Goal: Use online tool/utility: Utilize a website feature to perform a specific function

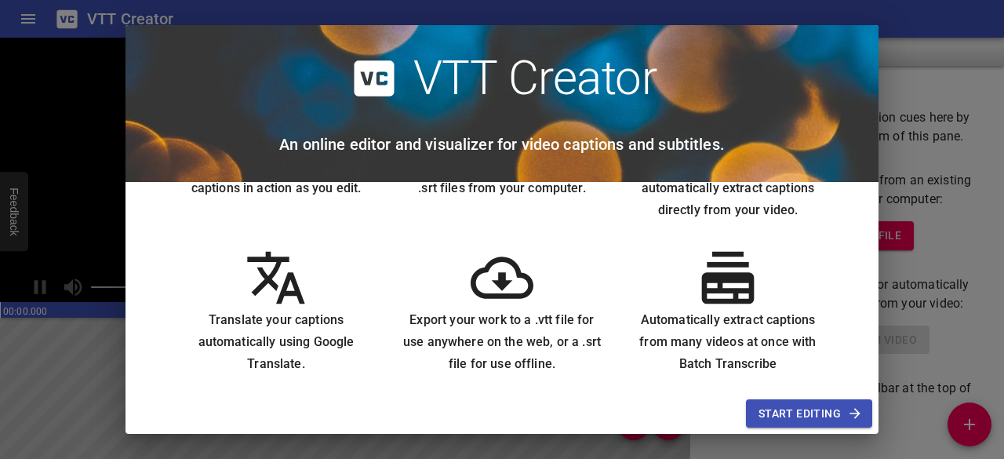
scroll to position [125, 0]
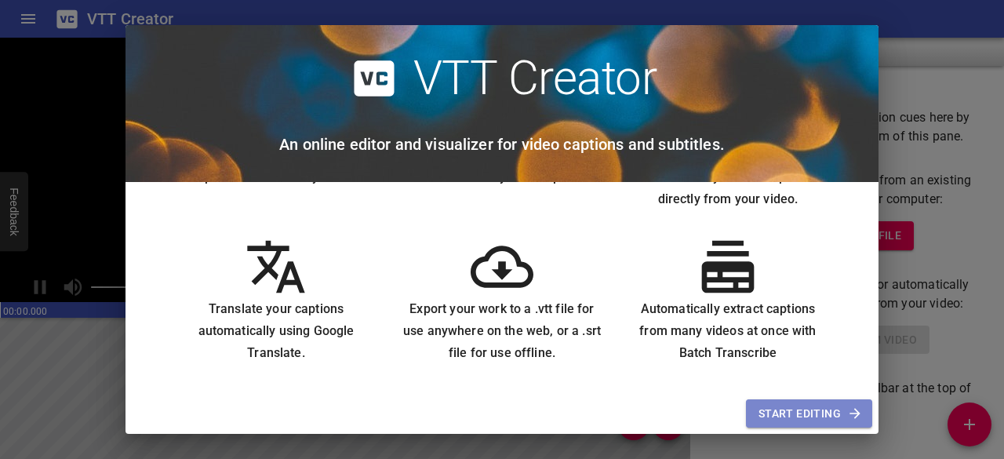
click at [819, 409] on span "Start Editing" at bounding box center [808, 414] width 101 height 20
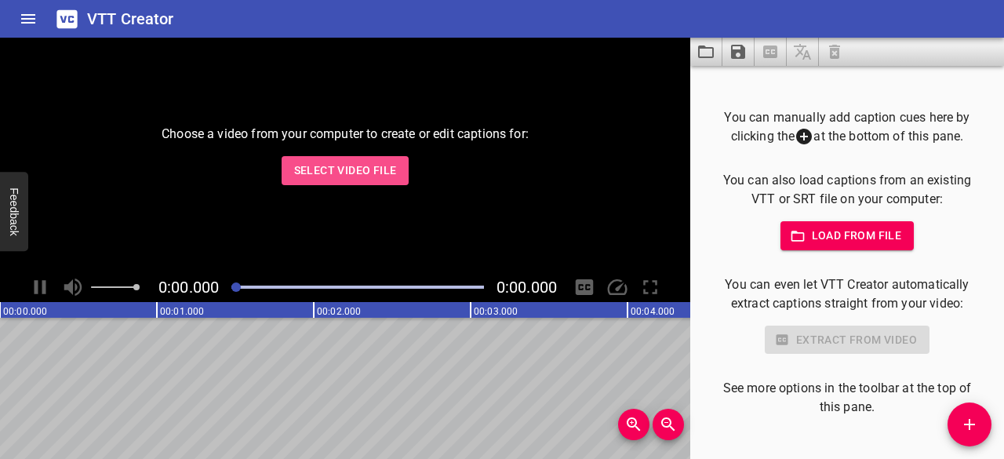
click at [322, 175] on span "Select Video File" at bounding box center [345, 171] width 103 height 20
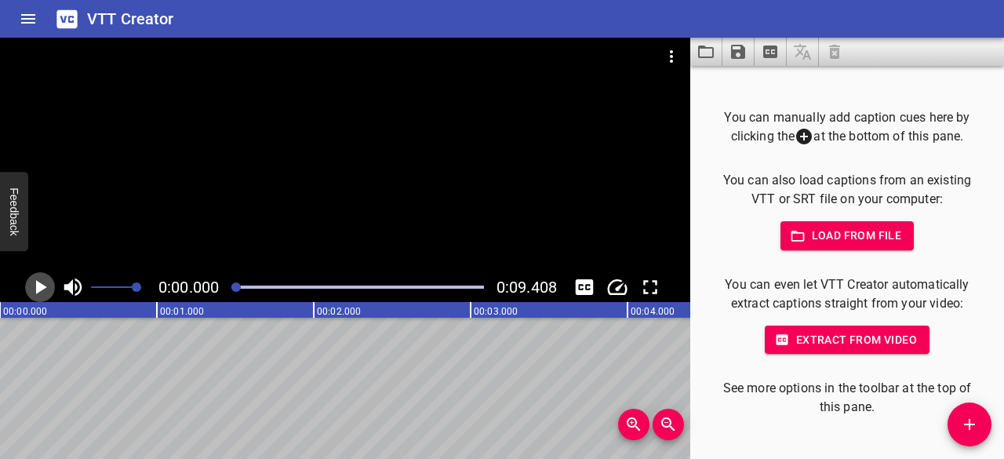
click at [47, 286] on icon "Play/Pause" at bounding box center [40, 287] width 24 height 24
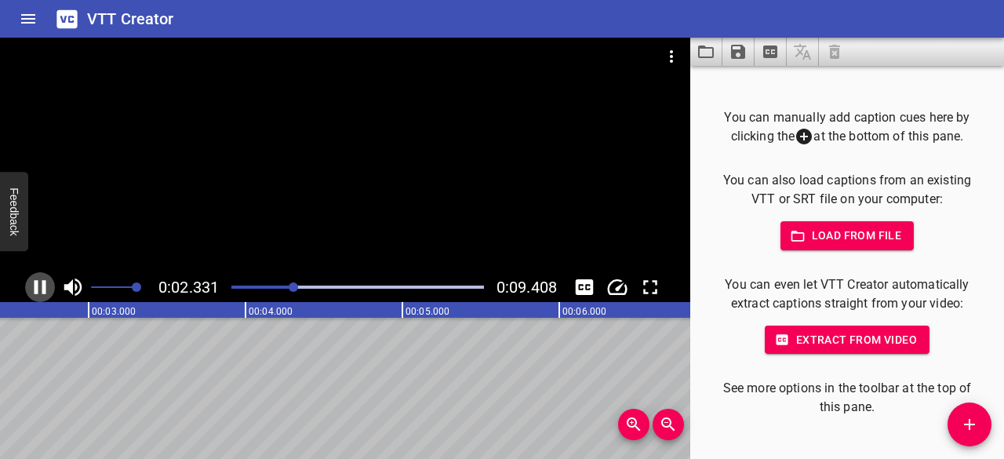
click at [38, 282] on icon "Play/Pause" at bounding box center [41, 287] width 12 height 14
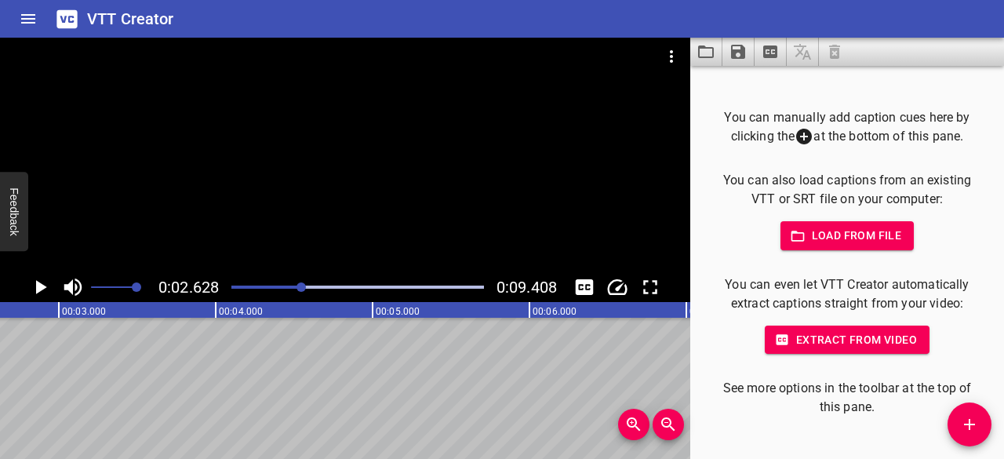
click at [801, 129] on icon at bounding box center [804, 136] width 19 height 19
click at [798, 137] on icon at bounding box center [804, 136] width 19 height 19
click at [965, 432] on icon "Add Cue" at bounding box center [969, 424] width 19 height 19
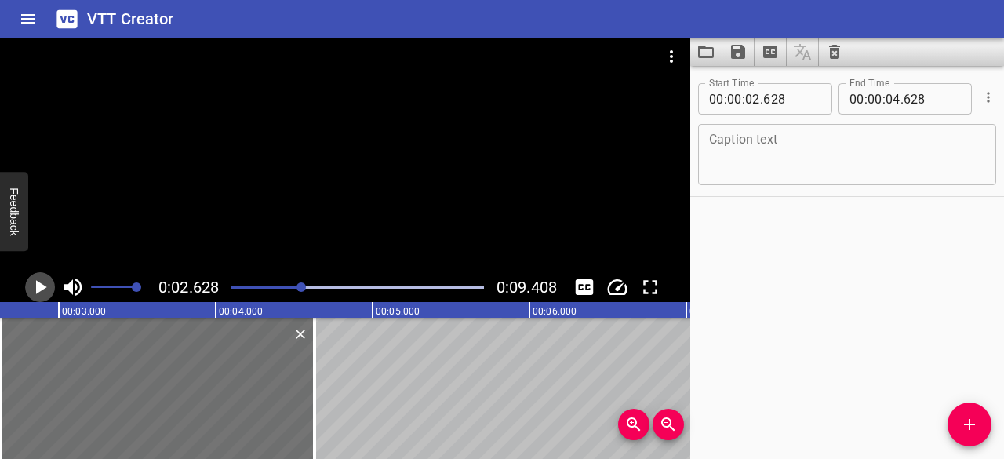
click at [42, 280] on icon "Play/Pause" at bounding box center [40, 287] width 24 height 24
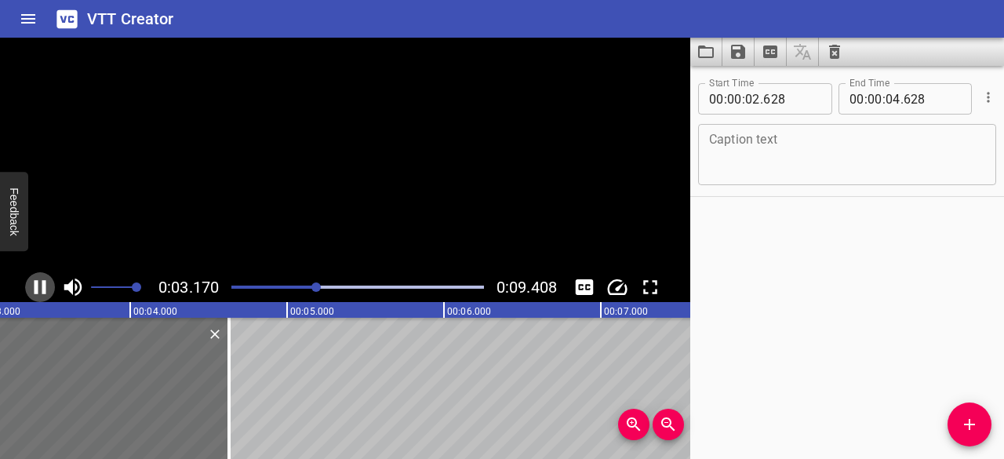
click at [42, 280] on icon "Play/Pause" at bounding box center [41, 287] width 12 height 14
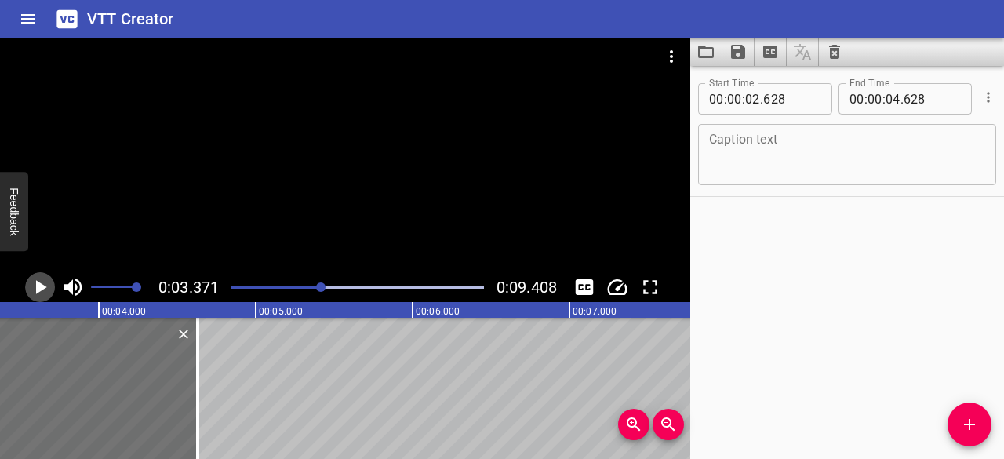
click at [42, 280] on icon "Play/Pause" at bounding box center [40, 287] width 24 height 24
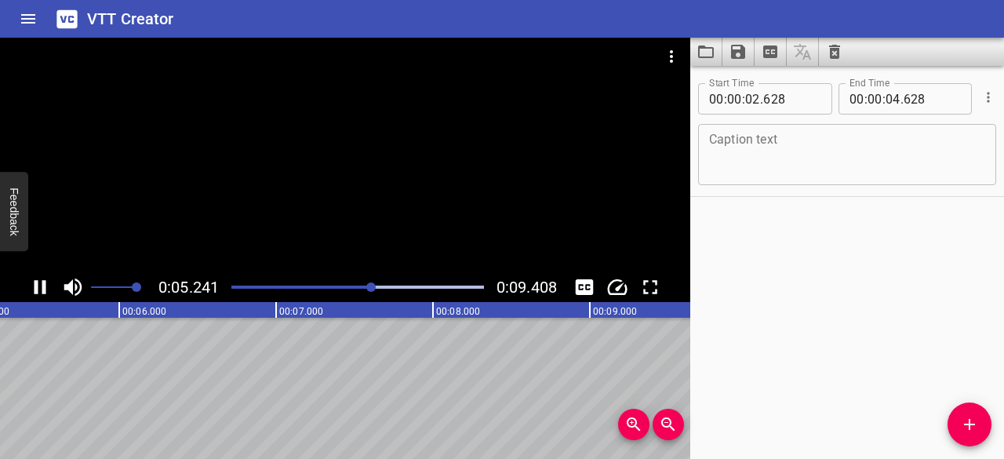
click at [46, 281] on icon "Play/Pause" at bounding box center [40, 287] width 24 height 24
drag, startPoint x: 387, startPoint y: 286, endPoint x: 322, endPoint y: 283, distance: 64.4
click at [322, 283] on div at bounding box center [357, 287] width 271 height 22
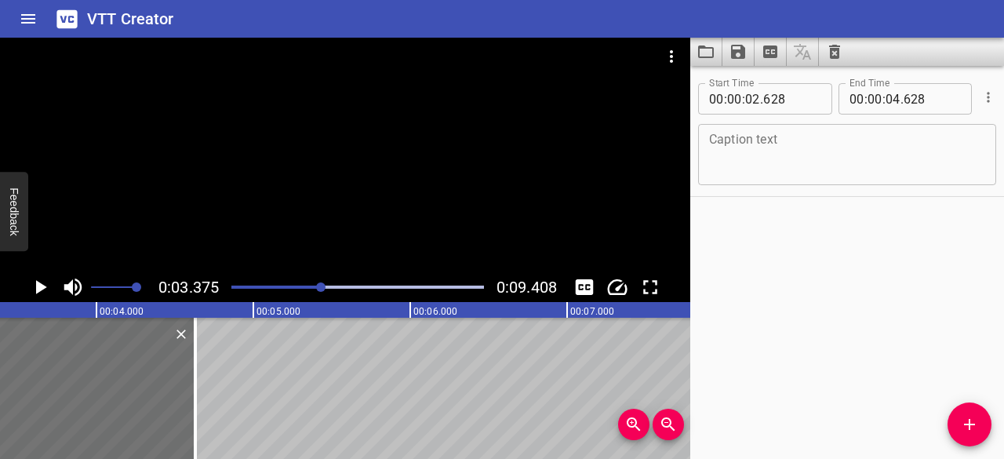
scroll to position [0, 529]
click at [348, 264] on div at bounding box center [345, 155] width 690 height 235
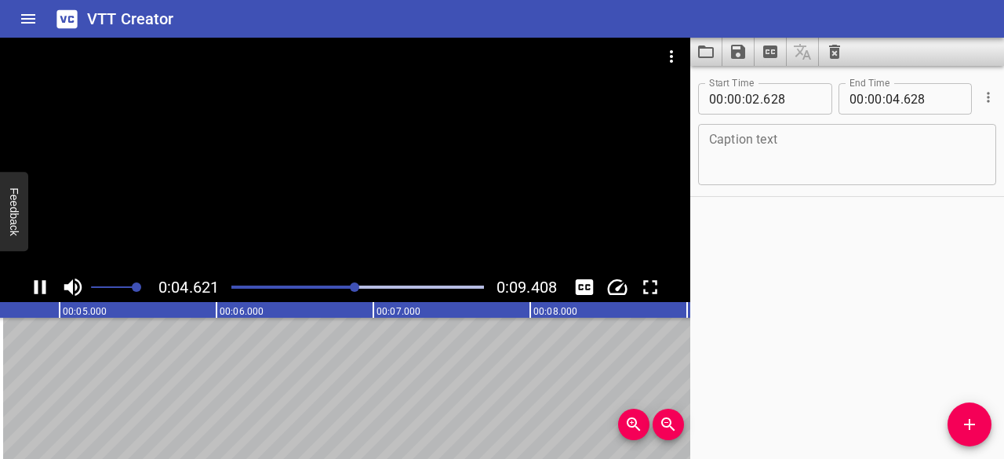
drag, startPoint x: 332, startPoint y: 275, endPoint x: 377, endPoint y: 286, distance: 46.6
click at [377, 286] on div "0:04.621 0:09.408" at bounding box center [345, 287] width 690 height 30
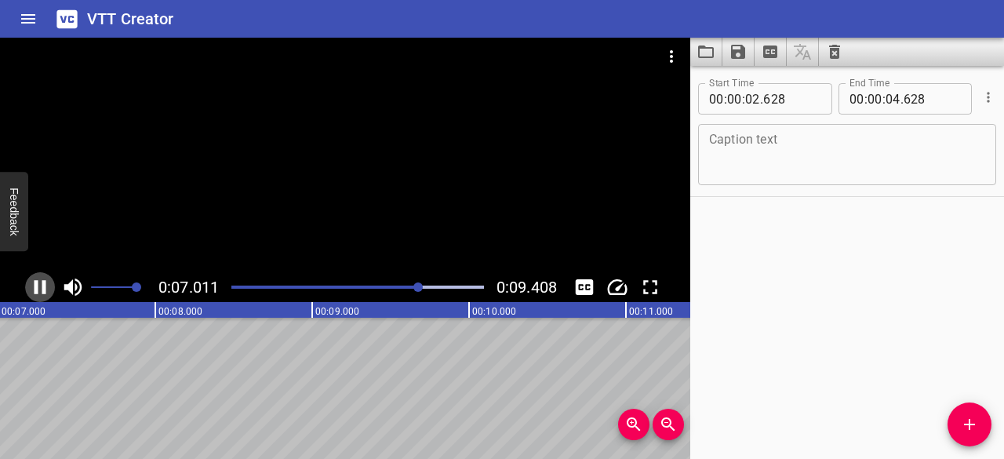
click at [51, 285] on icon "Play/Pause" at bounding box center [40, 287] width 24 height 24
click at [725, 131] on div "Caption text" at bounding box center [847, 154] width 298 height 61
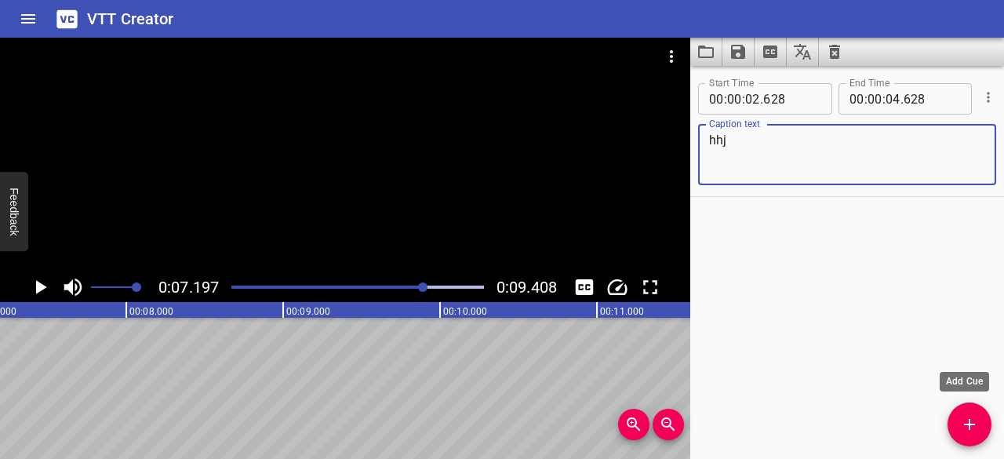
type textarea "hhj"
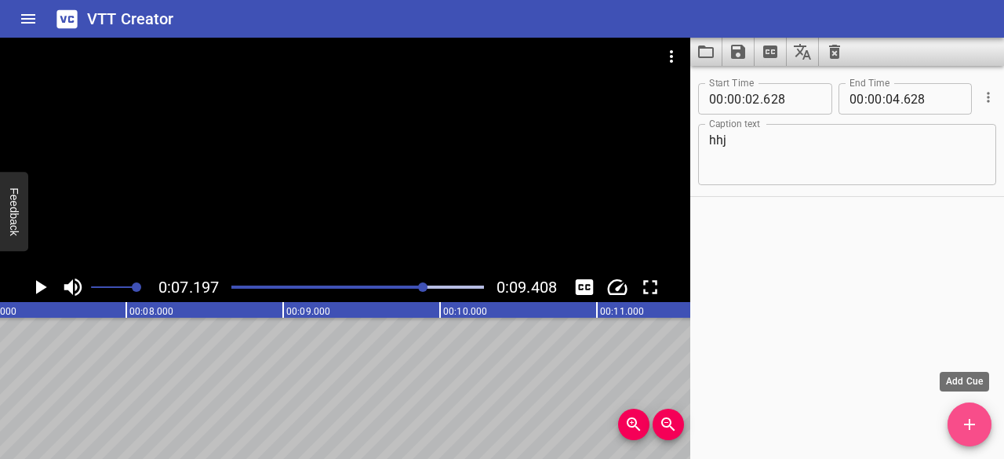
click at [976, 424] on icon "Add Cue" at bounding box center [969, 424] width 19 height 19
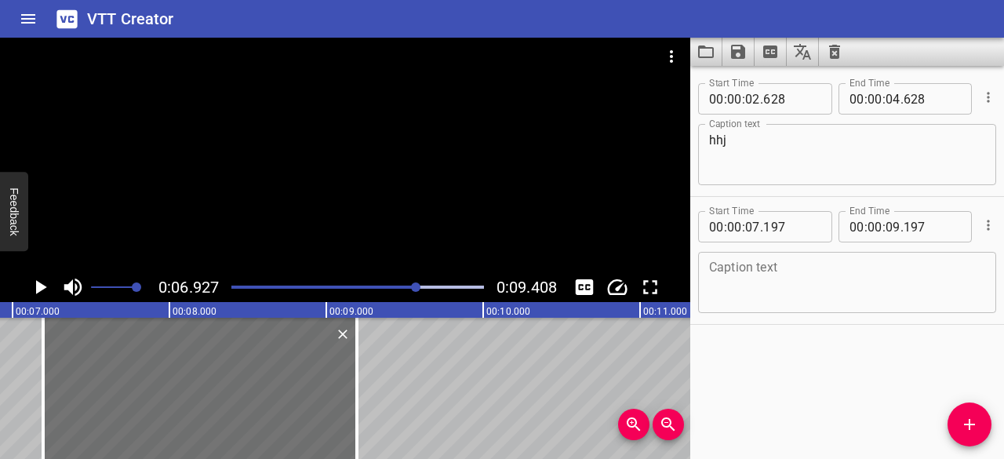
scroll to position [0, 1086]
click at [39, 286] on icon "Play/Pause" at bounding box center [41, 287] width 11 height 14
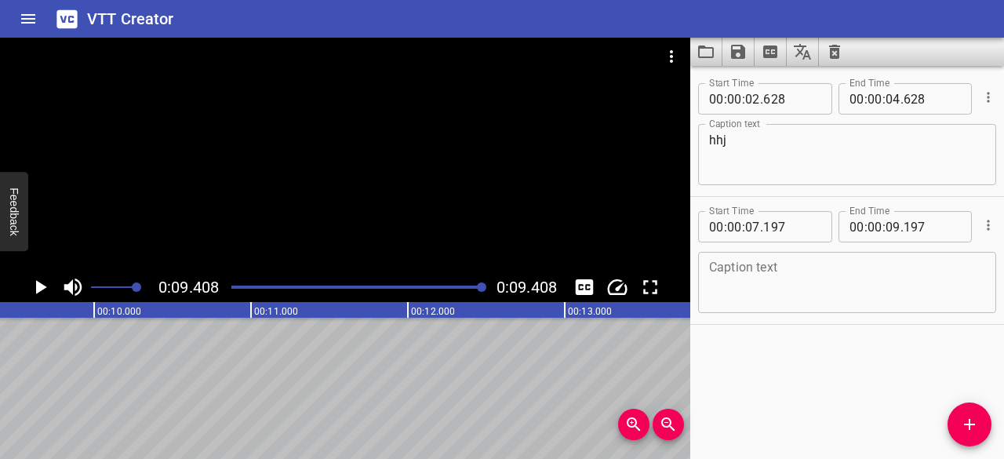
scroll to position [0, 1475]
click at [577, 293] on icon "Toggle captions" at bounding box center [585, 287] width 18 height 16
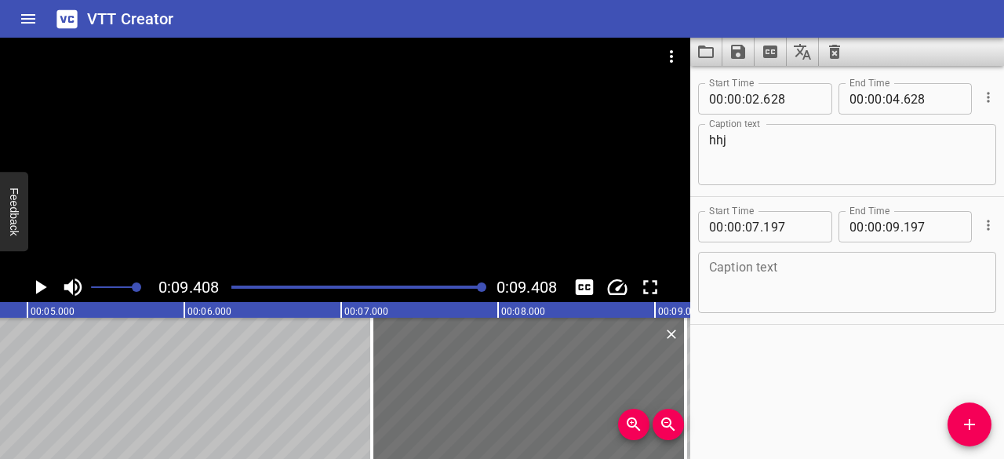
scroll to position [0, 614]
